Goal: Find specific page/section: Find specific page/section

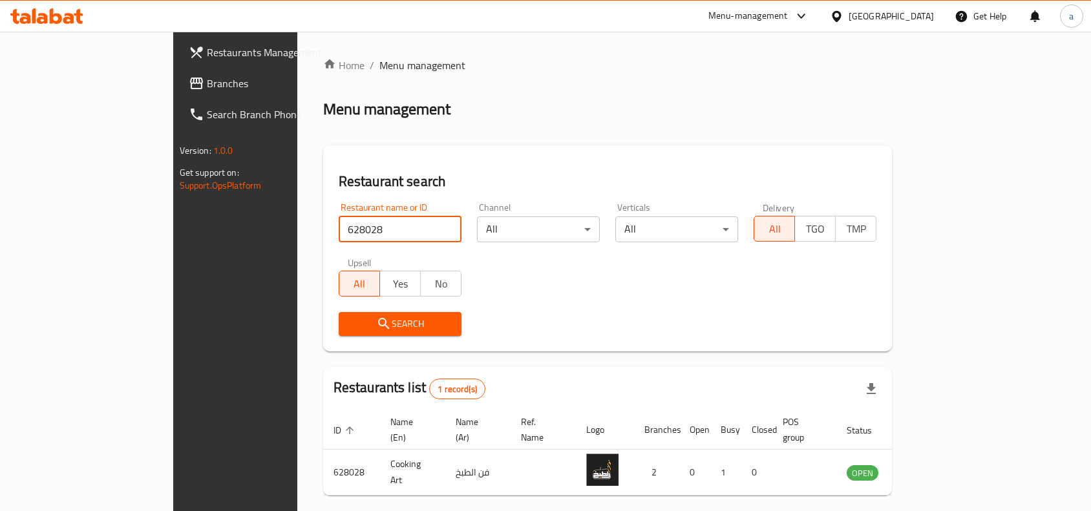
scroll to position [40, 0]
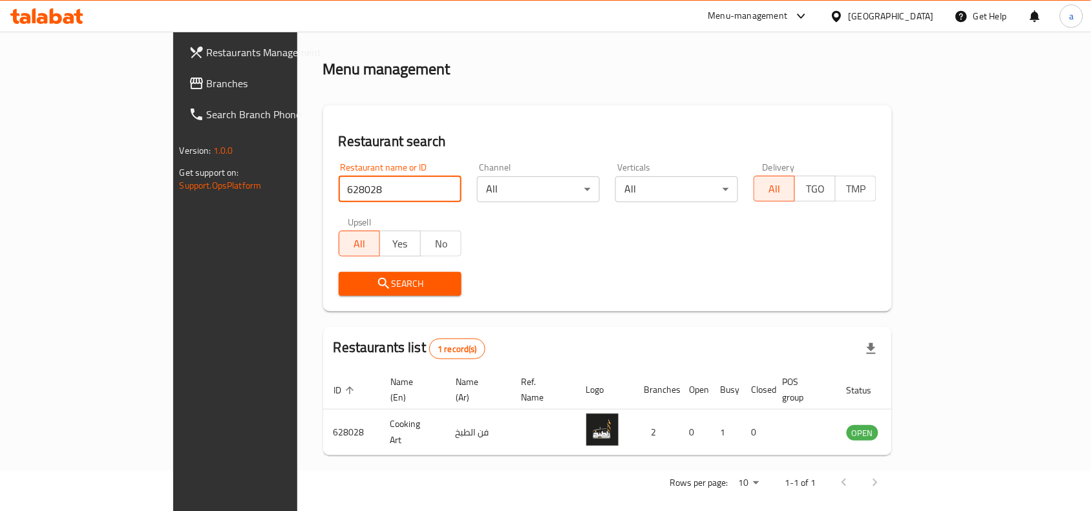
click at [844, 18] on icon at bounding box center [837, 17] width 14 height 14
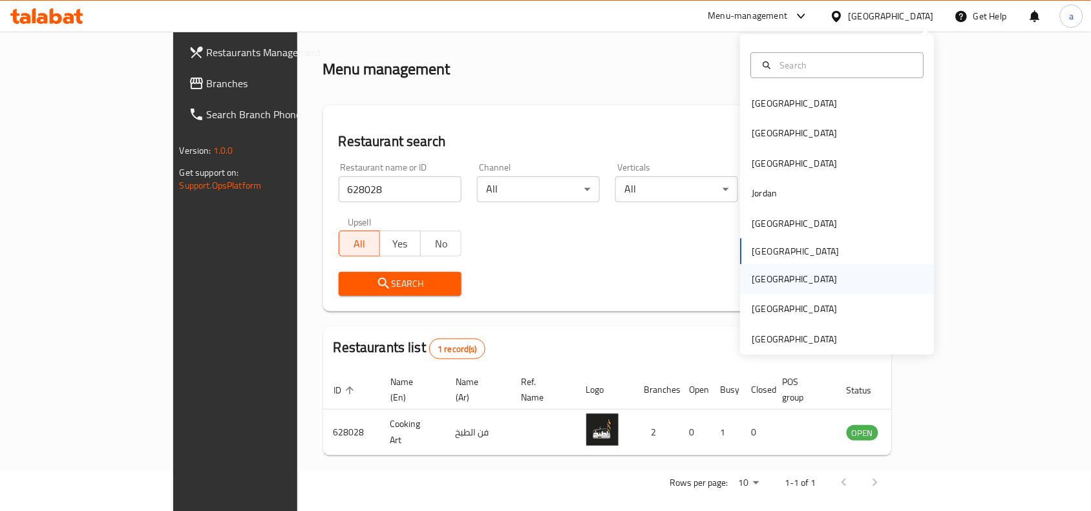
click at [770, 276] on div "[GEOGRAPHIC_DATA]" at bounding box center [795, 279] width 106 height 30
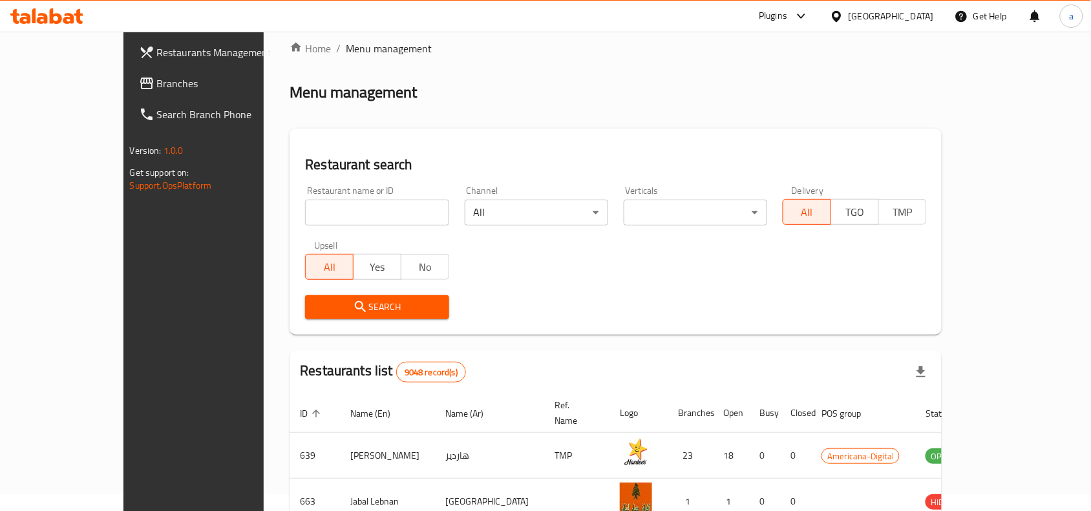
scroll to position [40, 0]
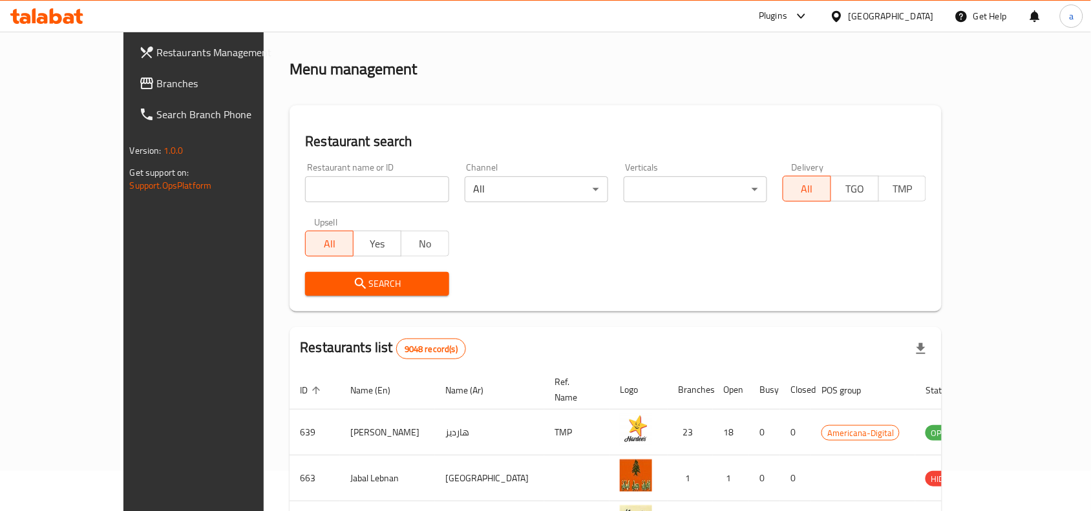
click at [157, 87] on span "Branches" at bounding box center [226, 84] width 138 height 16
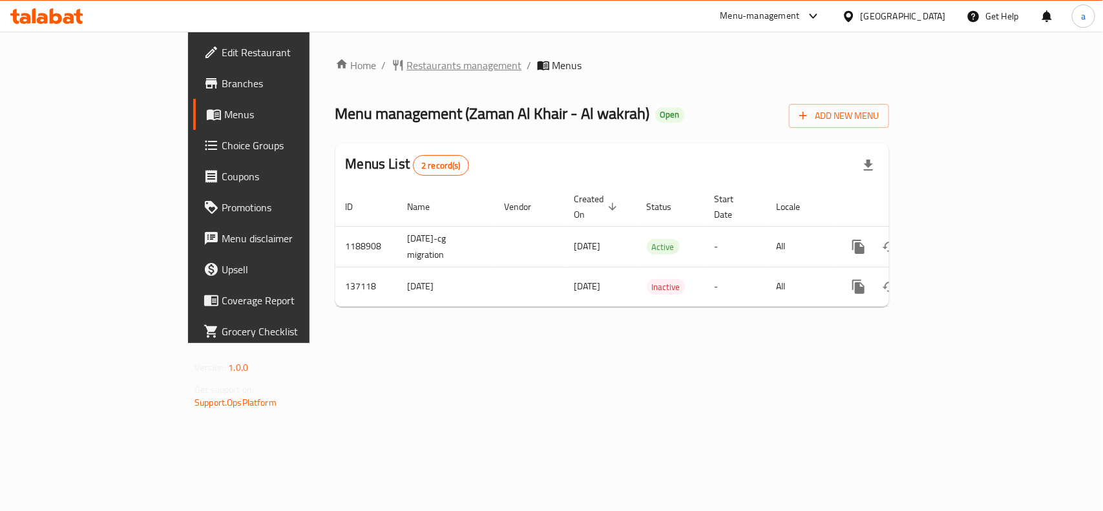
click at [407, 69] on span "Restaurants management" at bounding box center [464, 66] width 115 height 16
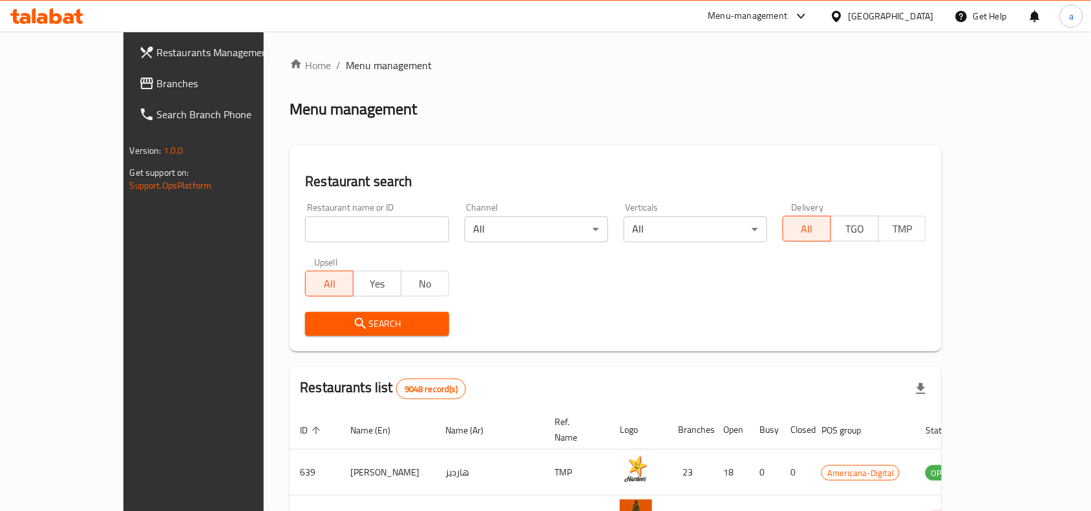
click at [321, 230] on input "search" at bounding box center [376, 230] width 143 height 26
paste input "611166"
type input "611166"
click button "Search" at bounding box center [376, 324] width 143 height 24
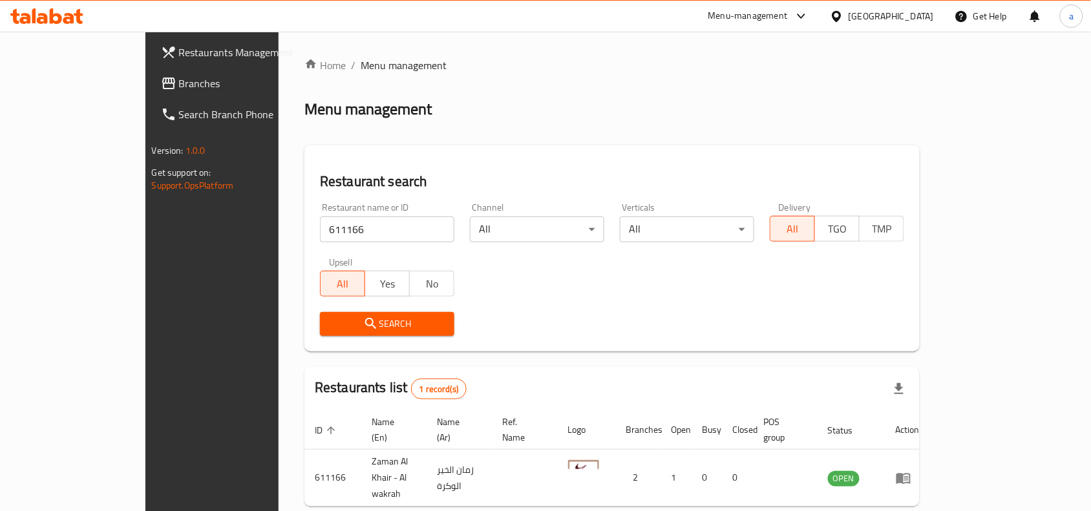
click at [923, 17] on div "[GEOGRAPHIC_DATA]" at bounding box center [891, 16] width 85 height 14
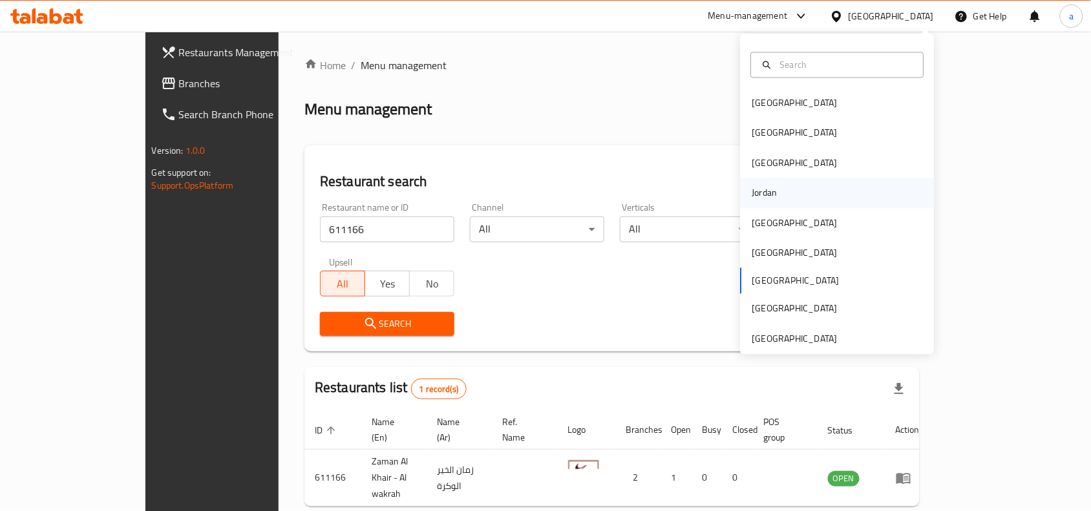
click at [780, 201] on div "Jordan" at bounding box center [838, 193] width 194 height 30
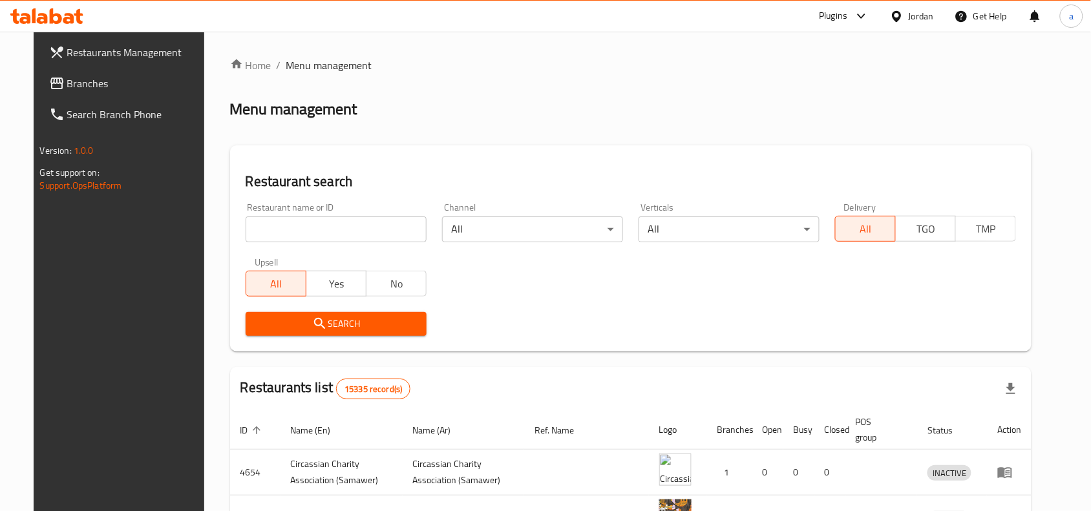
drag, startPoint x: 906, startPoint y: 5, endPoint x: 891, endPoint y: 53, distance: 50.3
click at [906, 5] on div "Jordan" at bounding box center [912, 16] width 65 height 31
click at [928, 15] on div "Jordan" at bounding box center [921, 16] width 25 height 14
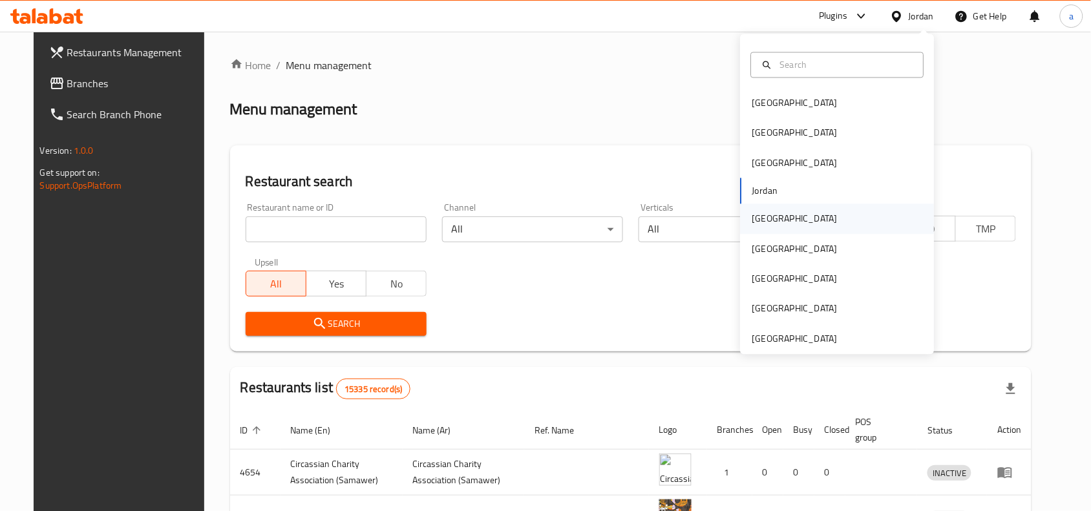
click at [765, 225] on div "[GEOGRAPHIC_DATA]" at bounding box center [794, 219] width 85 height 14
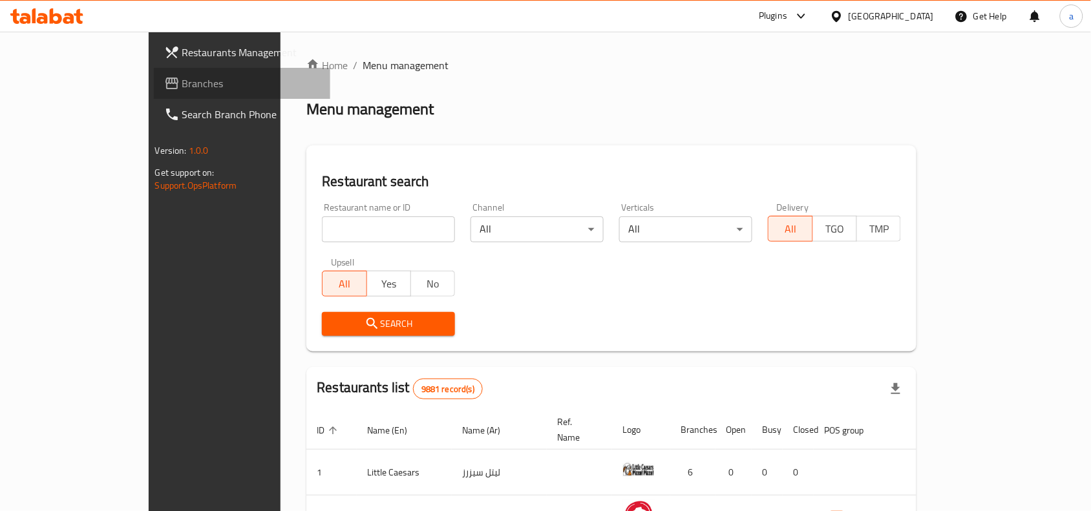
click at [182, 88] on span "Branches" at bounding box center [251, 84] width 138 height 16
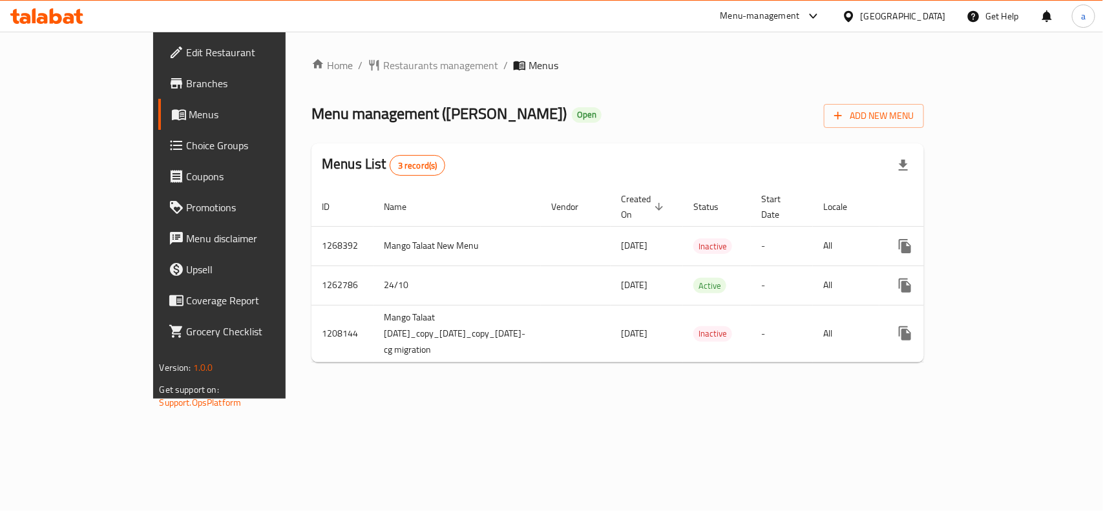
drag, startPoint x: 363, startPoint y: 85, endPoint x: 357, endPoint y: 78, distance: 9.7
click at [363, 85] on div "Home / Restaurants management / Menus Menu management ( Mango Talaat ) Open Add…" at bounding box center [618, 215] width 613 height 315
click at [383, 65] on span "Restaurants management" at bounding box center [440, 66] width 115 height 16
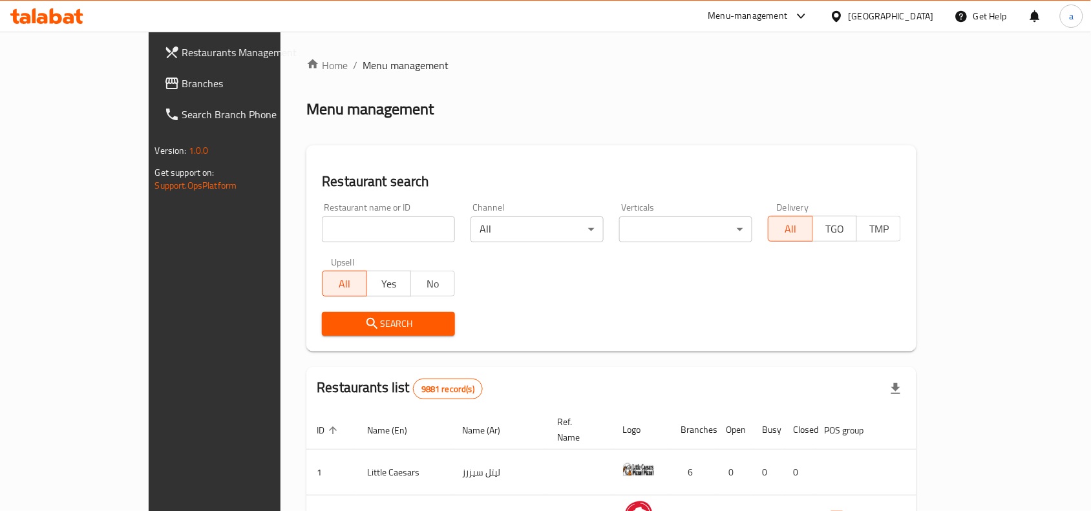
click at [322, 230] on input "search" at bounding box center [388, 230] width 133 height 26
paste input "15302"
type input "15302"
click button "Search" at bounding box center [388, 324] width 133 height 24
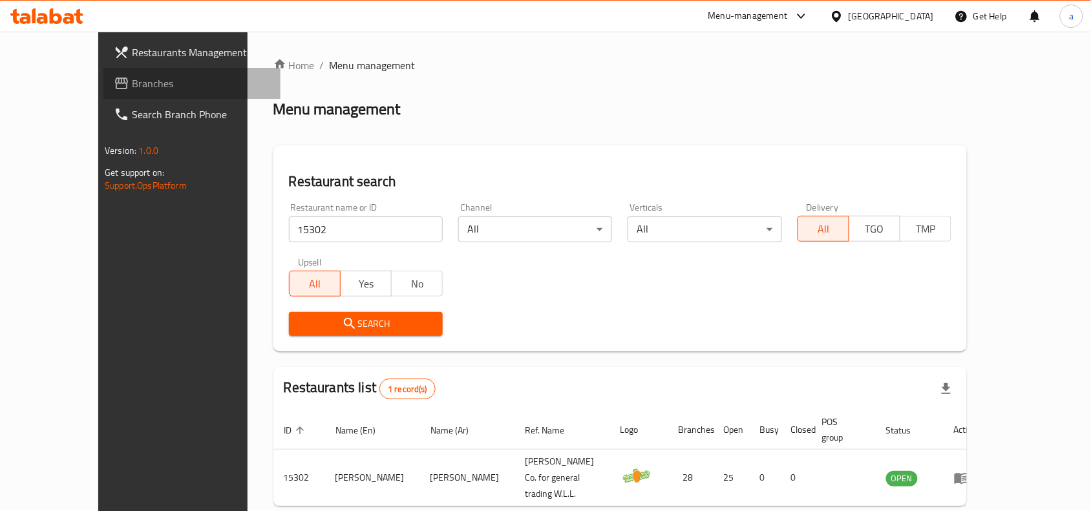
click at [118, 92] on link "Branches" at bounding box center [191, 83] width 177 height 31
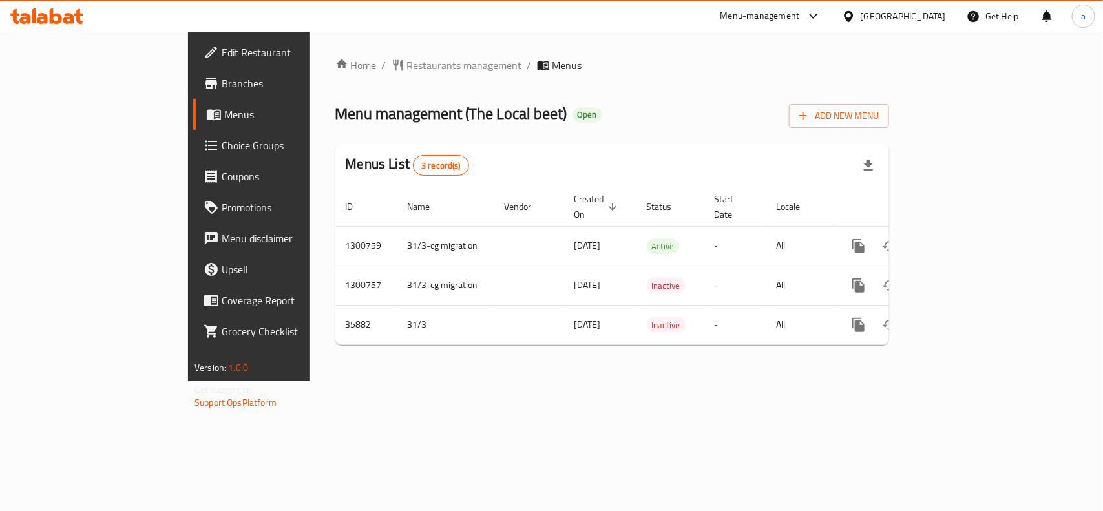
click at [341, 76] on div "Home / Restaurants management / Menus Menu management ( The Local beet ) Open A…" at bounding box center [612, 207] width 554 height 298
click at [407, 72] on span "Restaurants management" at bounding box center [464, 66] width 115 height 16
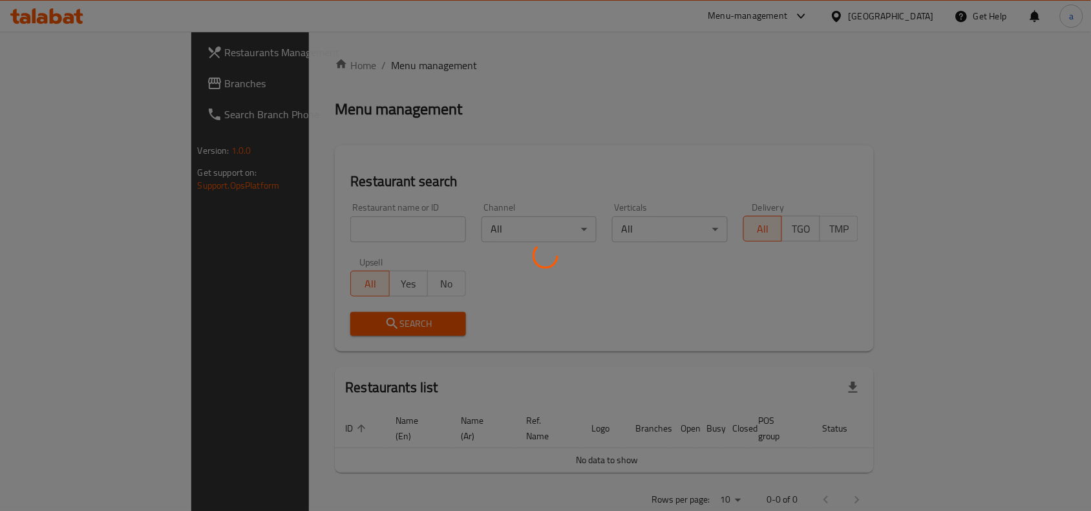
click at [320, 225] on div at bounding box center [545, 255] width 1091 height 511
click at [324, 231] on div at bounding box center [545, 255] width 1091 height 511
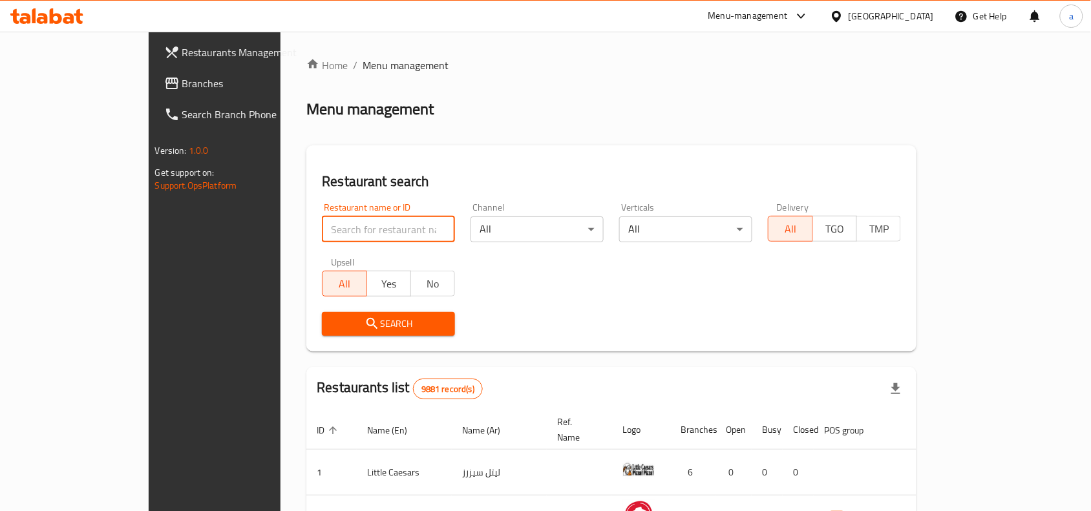
click at [364, 237] on input "search" at bounding box center [388, 230] width 133 height 26
paste input "18540"
type input "18540"
click button "Search" at bounding box center [388, 324] width 133 height 24
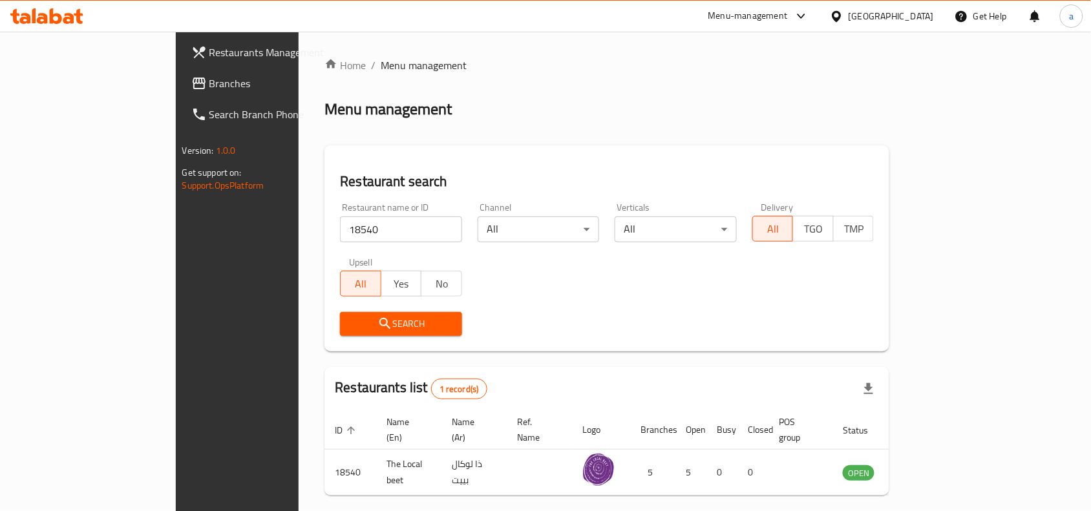
click at [915, 14] on div "[GEOGRAPHIC_DATA]" at bounding box center [891, 16] width 85 height 14
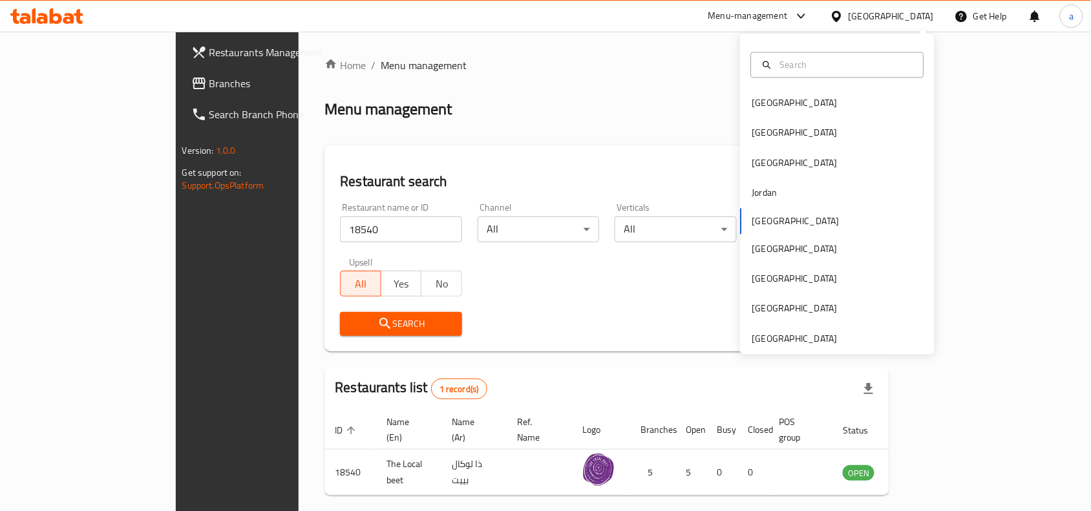
click at [209, 87] on span "Branches" at bounding box center [278, 84] width 138 height 16
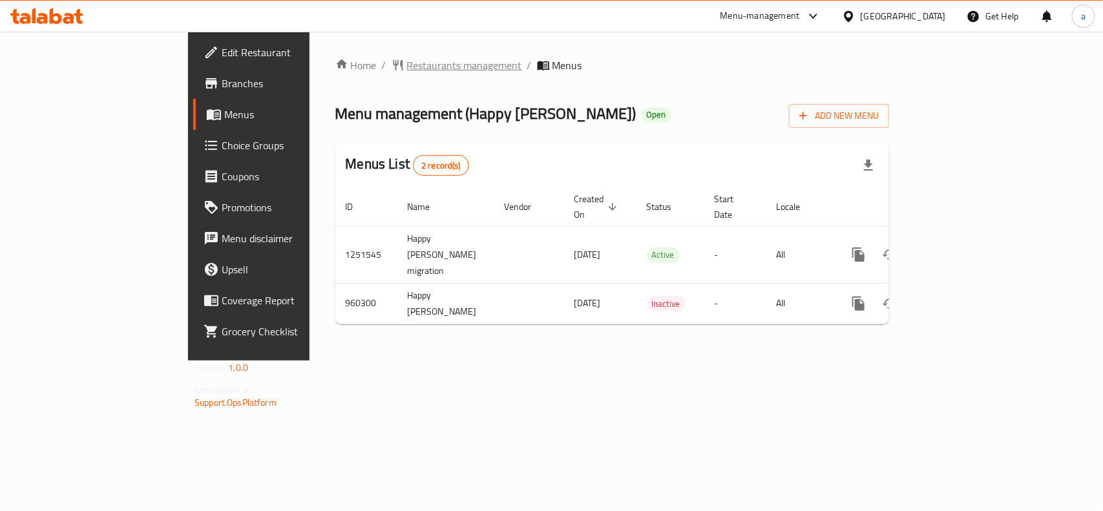
click at [407, 58] on span "Restaurants management" at bounding box center [464, 66] width 115 height 16
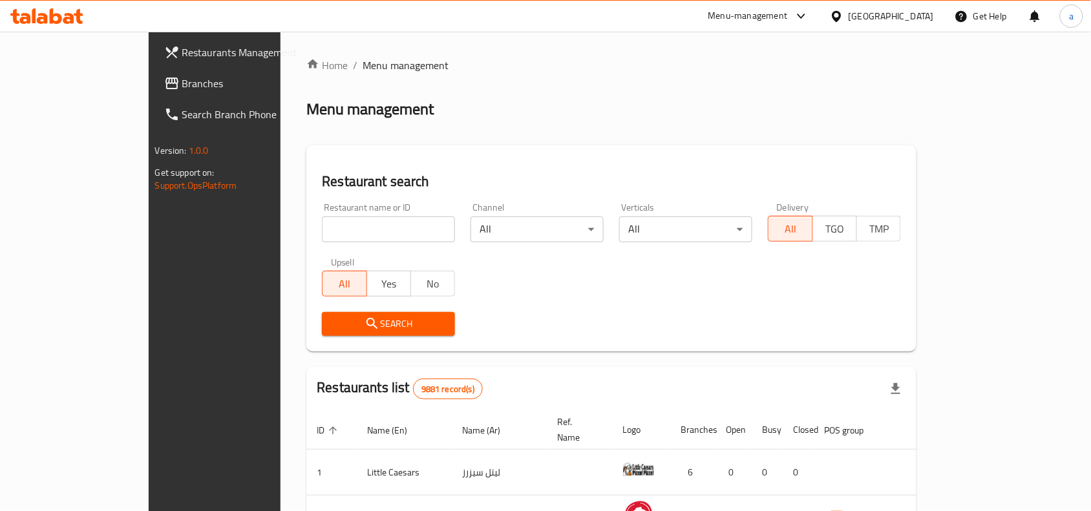
click at [327, 228] on input "search" at bounding box center [388, 230] width 133 height 26
paste input "659670"
type input "659670"
click button "Search" at bounding box center [388, 324] width 133 height 24
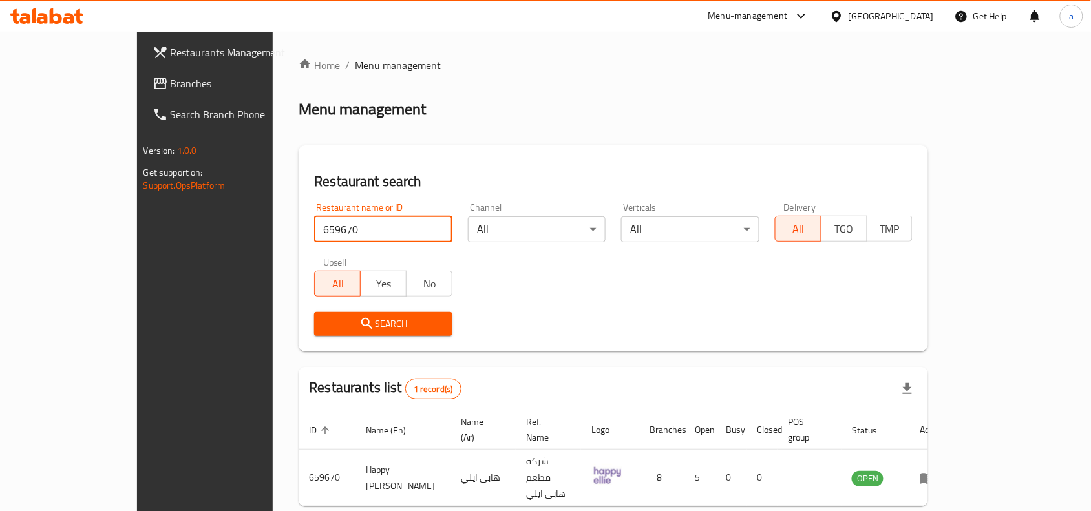
click at [844, 14] on icon at bounding box center [837, 17] width 14 height 14
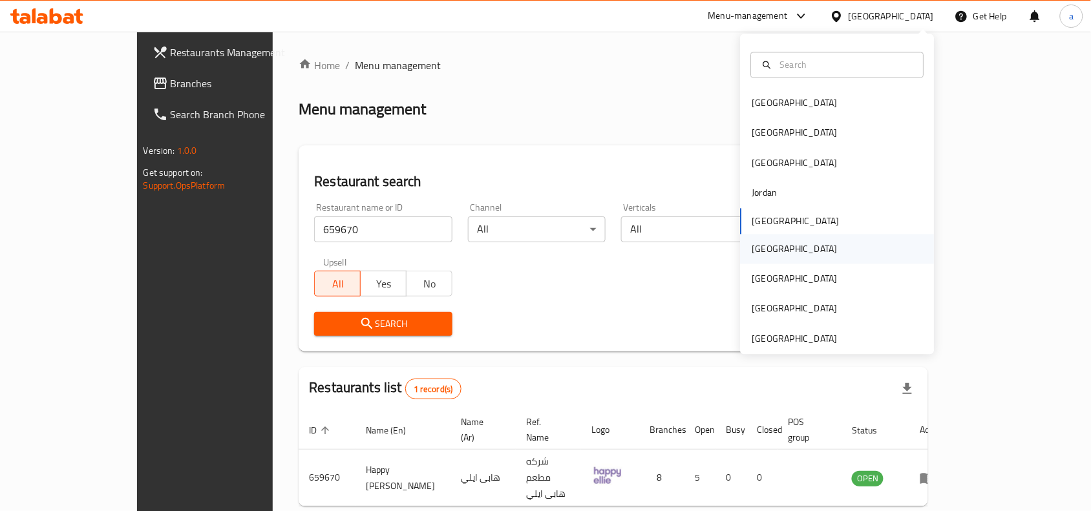
click at [776, 253] on div "[GEOGRAPHIC_DATA]" at bounding box center [838, 249] width 194 height 30
